Goal: Information Seeking & Learning: Learn about a topic

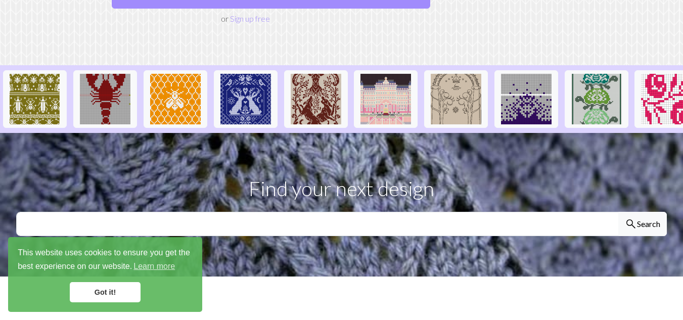
scroll to position [202, 0]
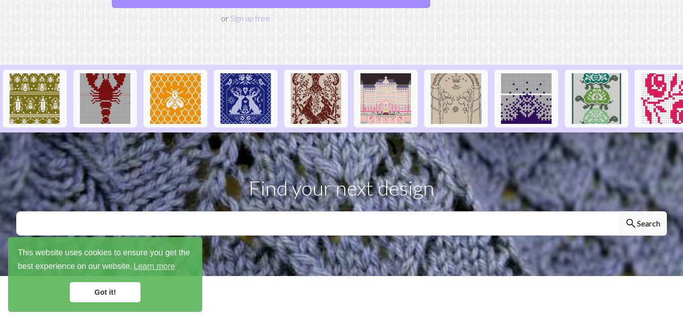
click at [122, 299] on link "Got it!" at bounding box center [105, 292] width 71 height 20
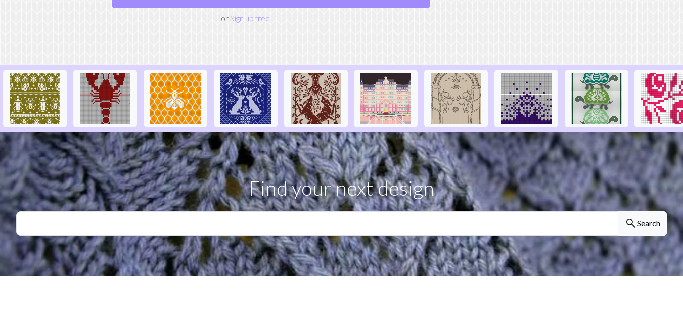
scroll to position [0, 0]
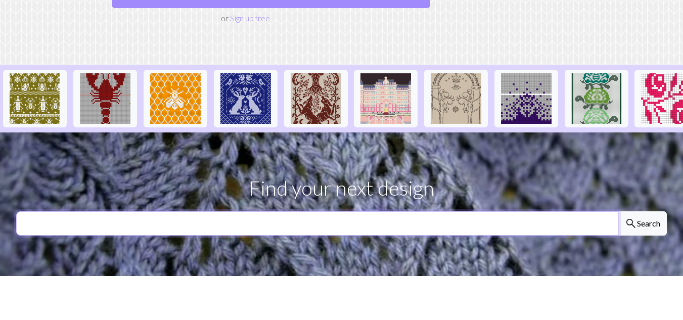
click at [204, 211] on input "text" at bounding box center [317, 223] width 603 height 24
type input "cold snoopy"
click at [618, 211] on button "search Search" at bounding box center [642, 223] width 49 height 24
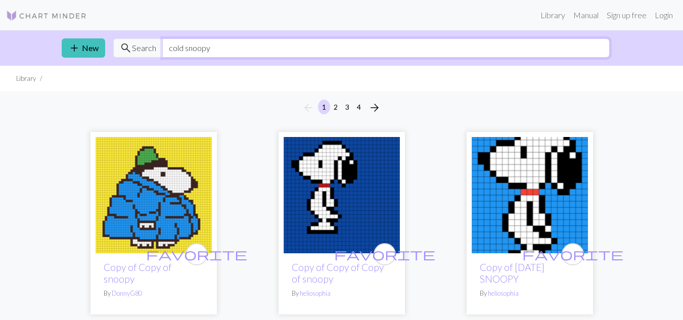
click at [227, 48] on input "cold snoopy" at bounding box center [385, 47] width 447 height 19
click at [224, 49] on input "cold snoopy" at bounding box center [385, 47] width 447 height 19
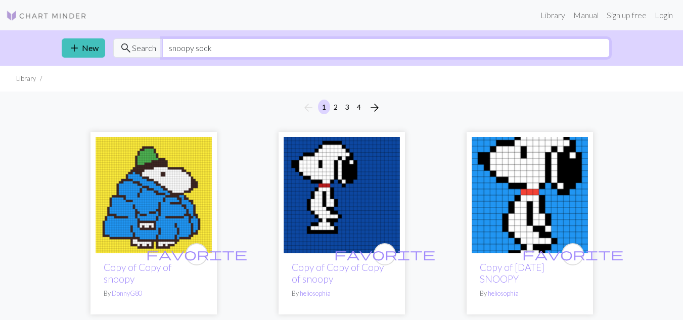
type input "snoopy sock"
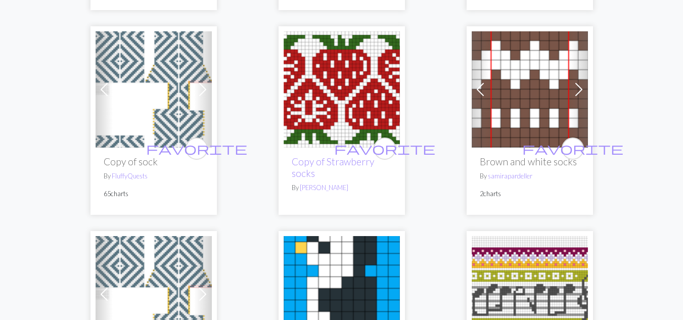
scroll to position [715, 0]
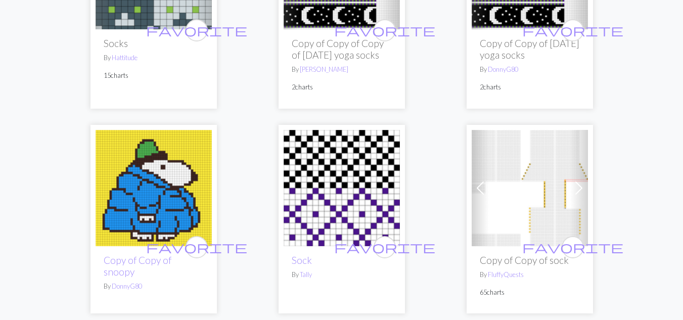
click at [155, 199] on img at bounding box center [154, 188] width 116 height 116
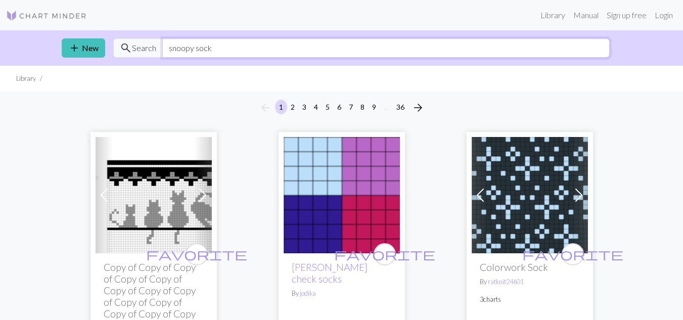
click at [495, 50] on input "snoopy sock" at bounding box center [385, 47] width 447 height 19
type input "cold snoopy"
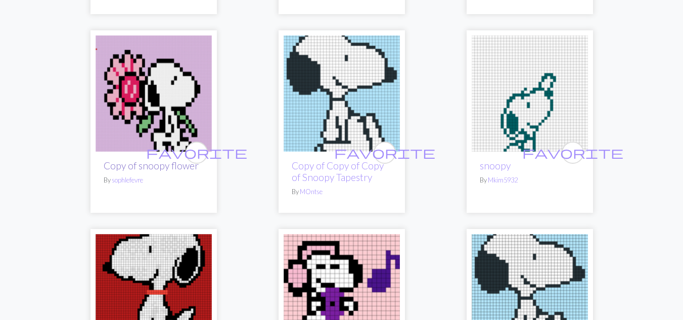
scroll to position [1466, 0]
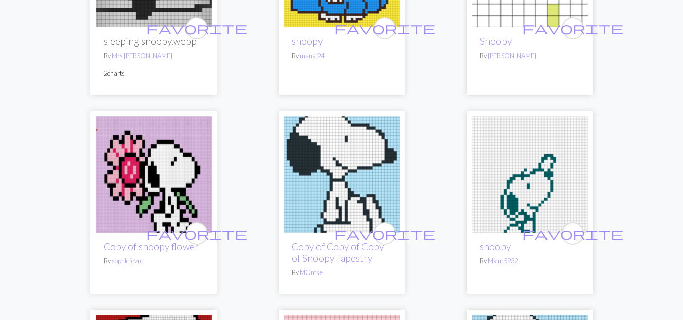
click at [158, 142] on img at bounding box center [154, 174] width 116 height 116
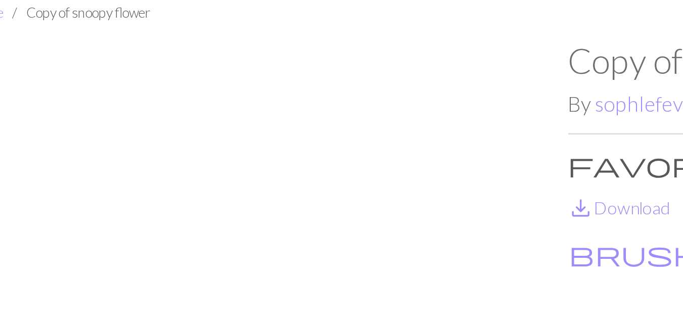
scroll to position [29, 0]
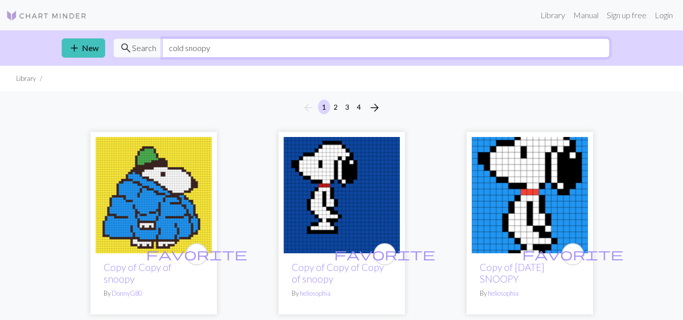
click at [175, 49] on input "cold snoopy" at bounding box center [385, 47] width 447 height 19
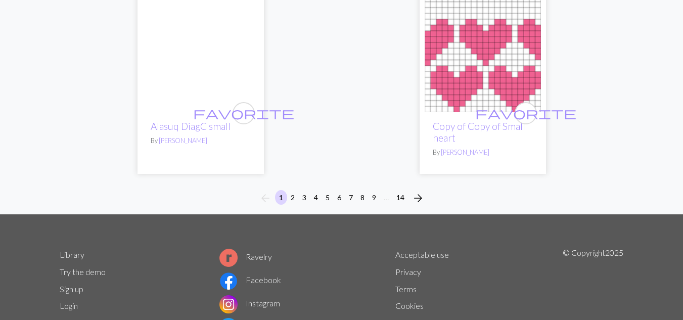
scroll to position [3519, 0]
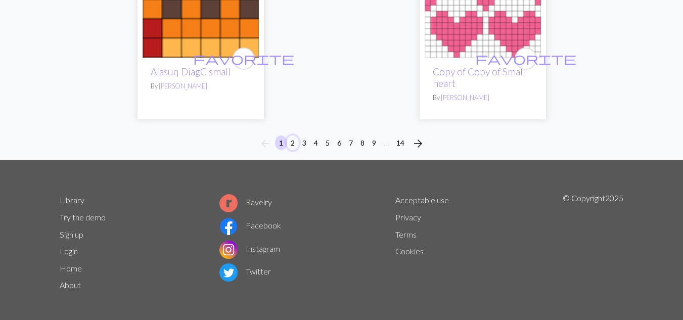
click at [295, 138] on button "2" at bounding box center [293, 143] width 12 height 15
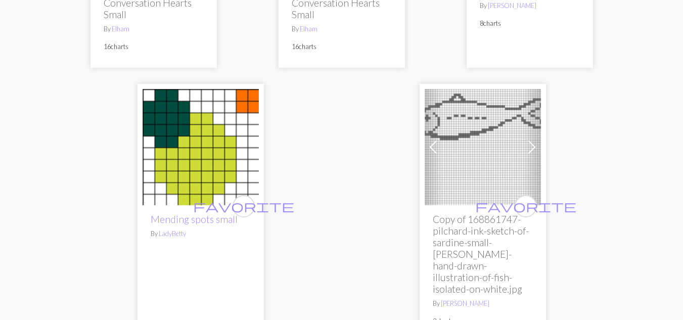
scroll to position [3843, 0]
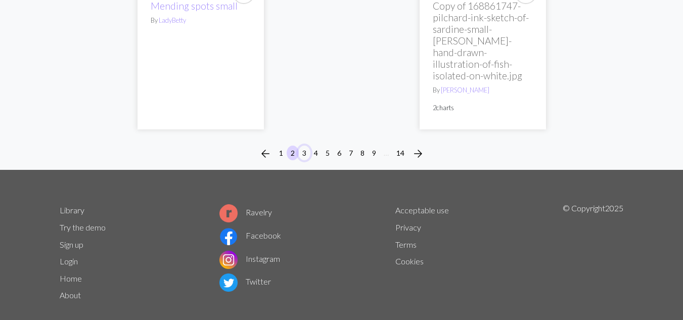
click at [306, 146] on button "3" at bounding box center [304, 153] width 12 height 15
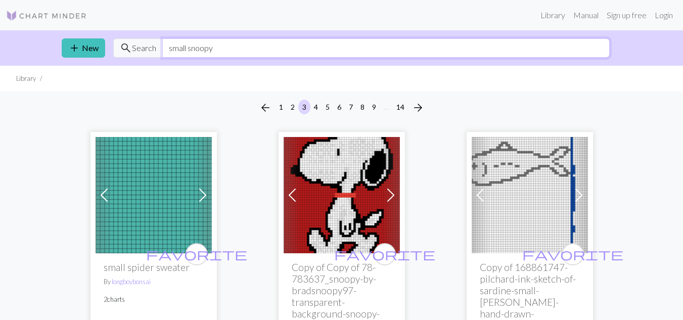
click at [265, 55] on input "small snoopy" at bounding box center [385, 47] width 447 height 19
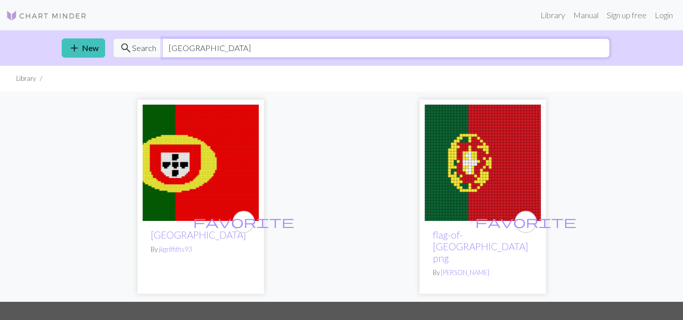
click at [265, 55] on input "portugal" at bounding box center [385, 47] width 447 height 19
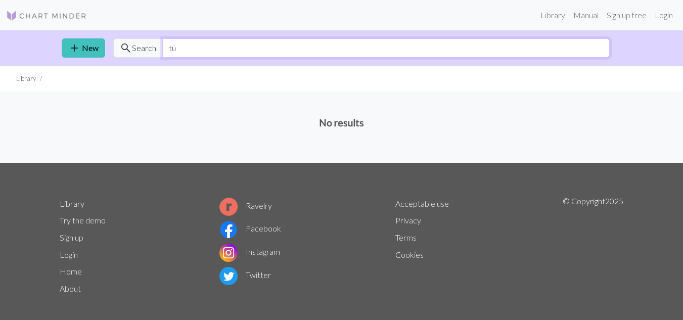
type input "t"
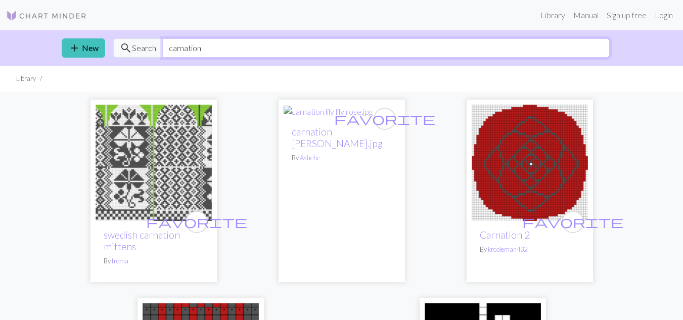
click at [240, 46] on input "carnation" at bounding box center [385, 47] width 447 height 19
type input "porto"
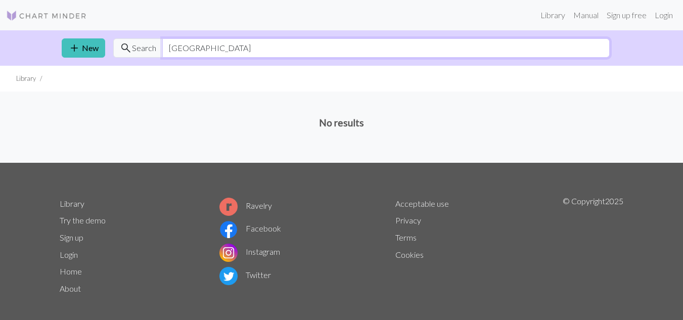
click at [240, 47] on input "porto" at bounding box center [385, 47] width 447 height 19
